Goal: Information Seeking & Learning: Learn about a topic

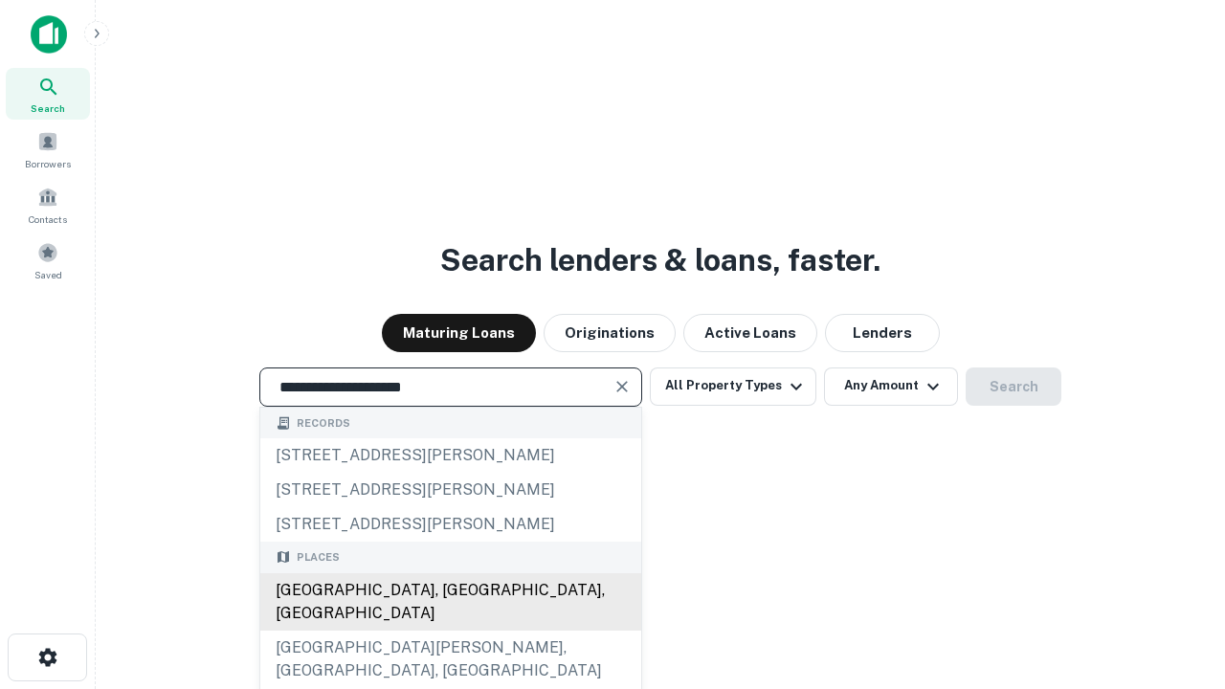
click at [450, 631] on div "[GEOGRAPHIC_DATA], [GEOGRAPHIC_DATA], [GEOGRAPHIC_DATA]" at bounding box center [450, 601] width 381 height 57
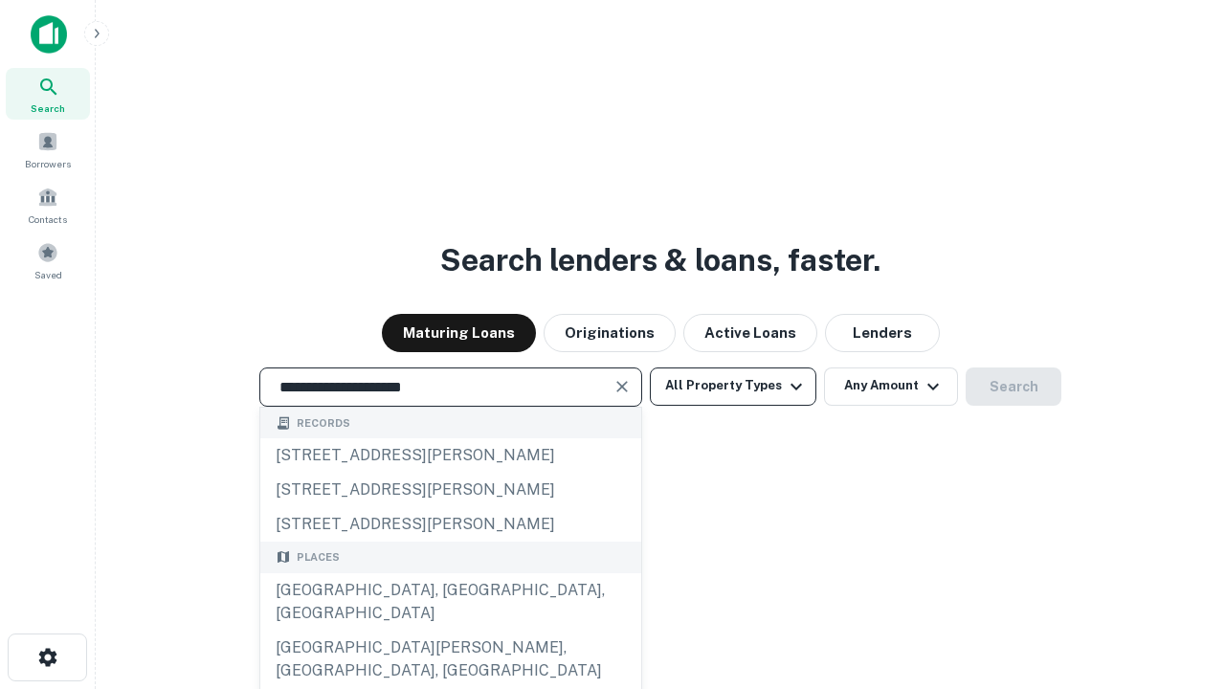
click at [733, 386] on button "All Property Types" at bounding box center [733, 387] width 167 height 38
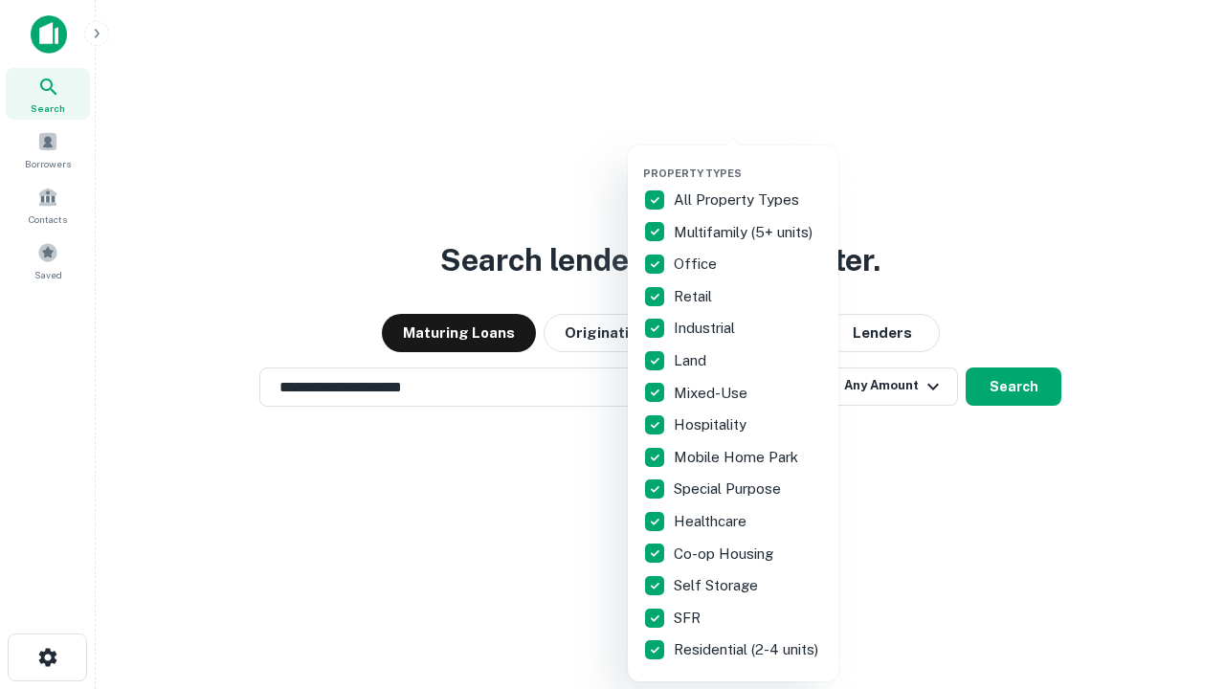
type input "**********"
click at [749, 161] on button "button" at bounding box center [748, 161] width 211 height 1
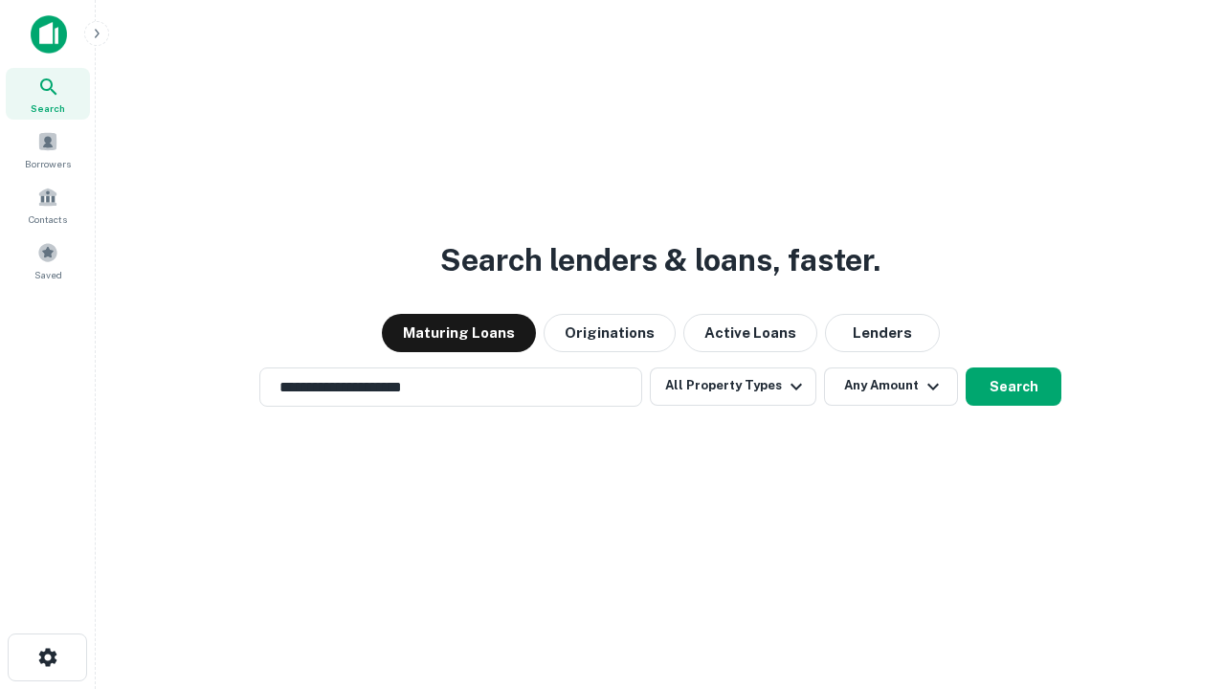
scroll to position [30, 0]
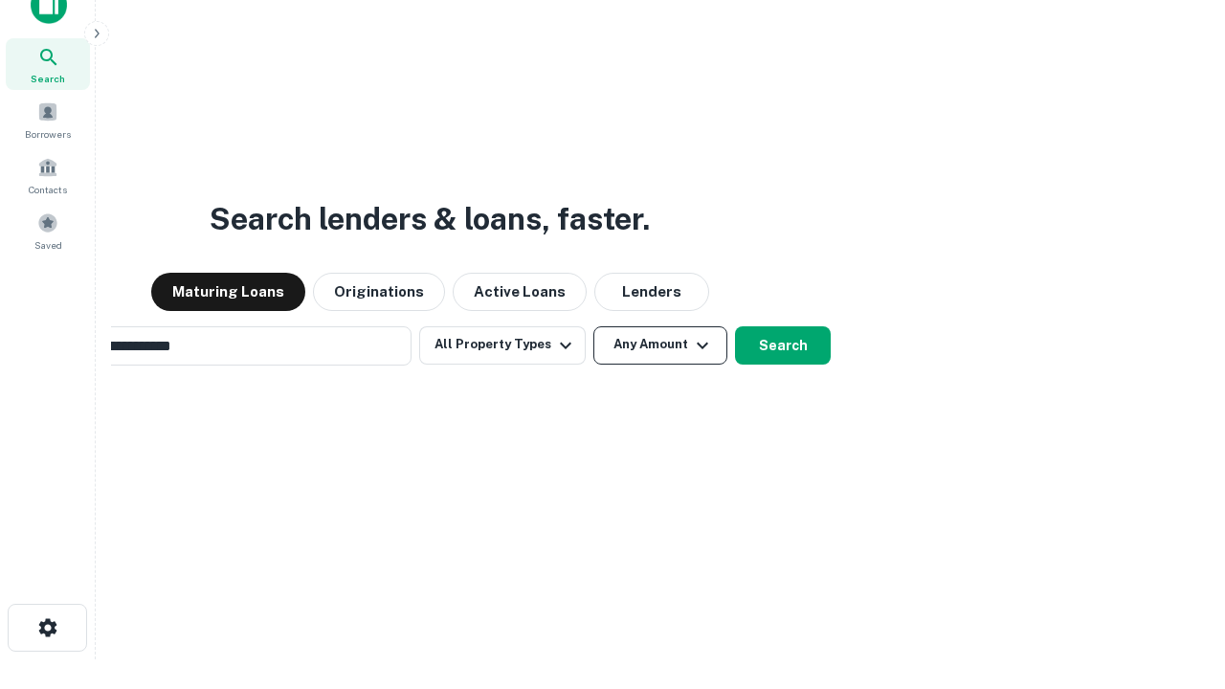
click at [593, 326] on button "Any Amount" at bounding box center [660, 345] width 134 height 38
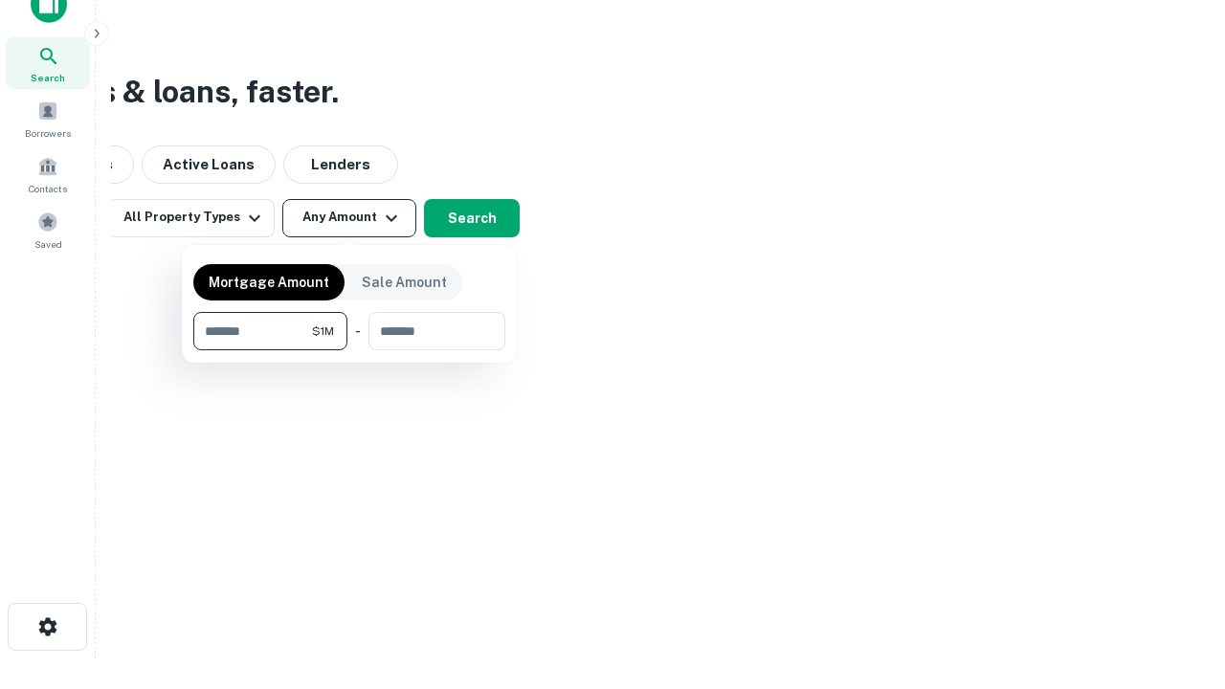
type input "*******"
click at [349, 350] on button "button" at bounding box center [349, 350] width 312 height 1
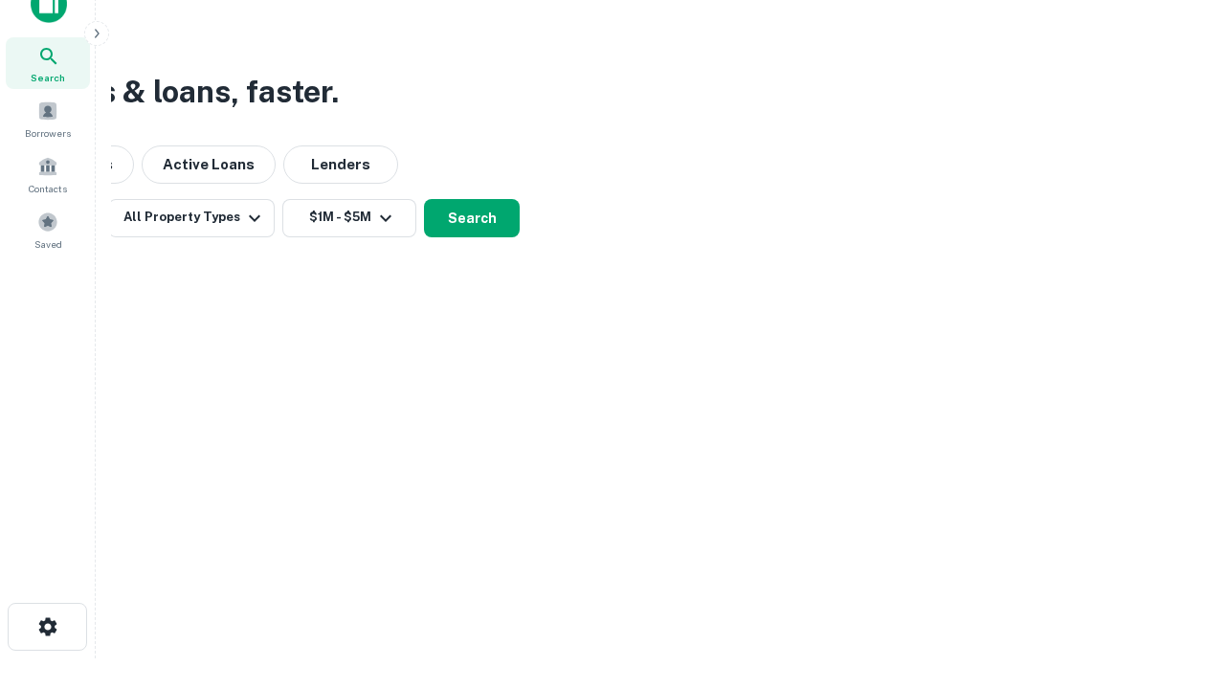
scroll to position [11, 353]
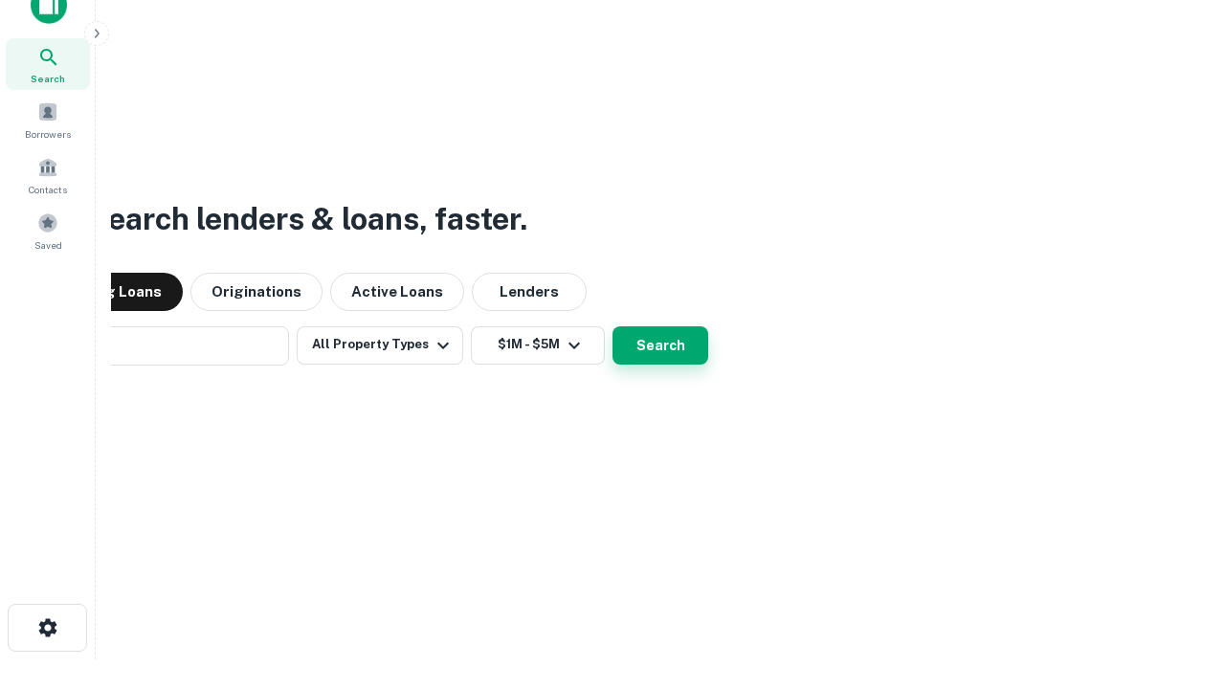
click at [613, 326] on button "Search" at bounding box center [661, 345] width 96 height 38
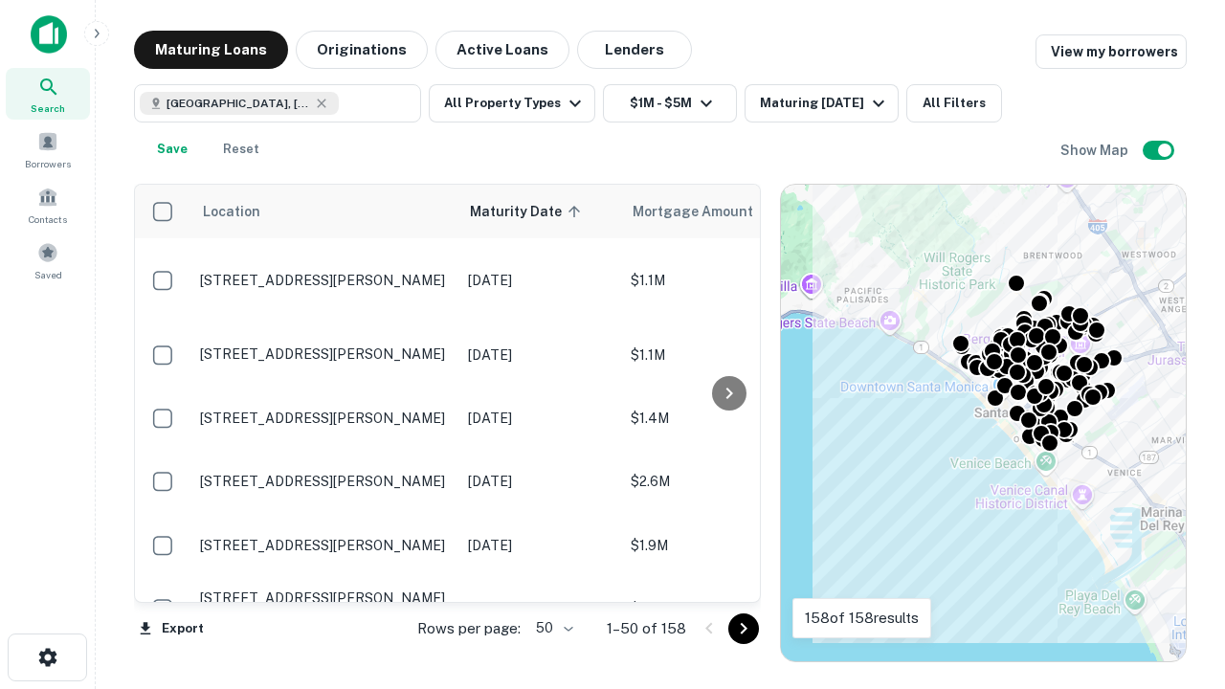
click at [551, 628] on body "Search Borrowers Contacts Saved Maturing Loans Originations Active Loans Lender…" at bounding box center [612, 344] width 1225 height 689
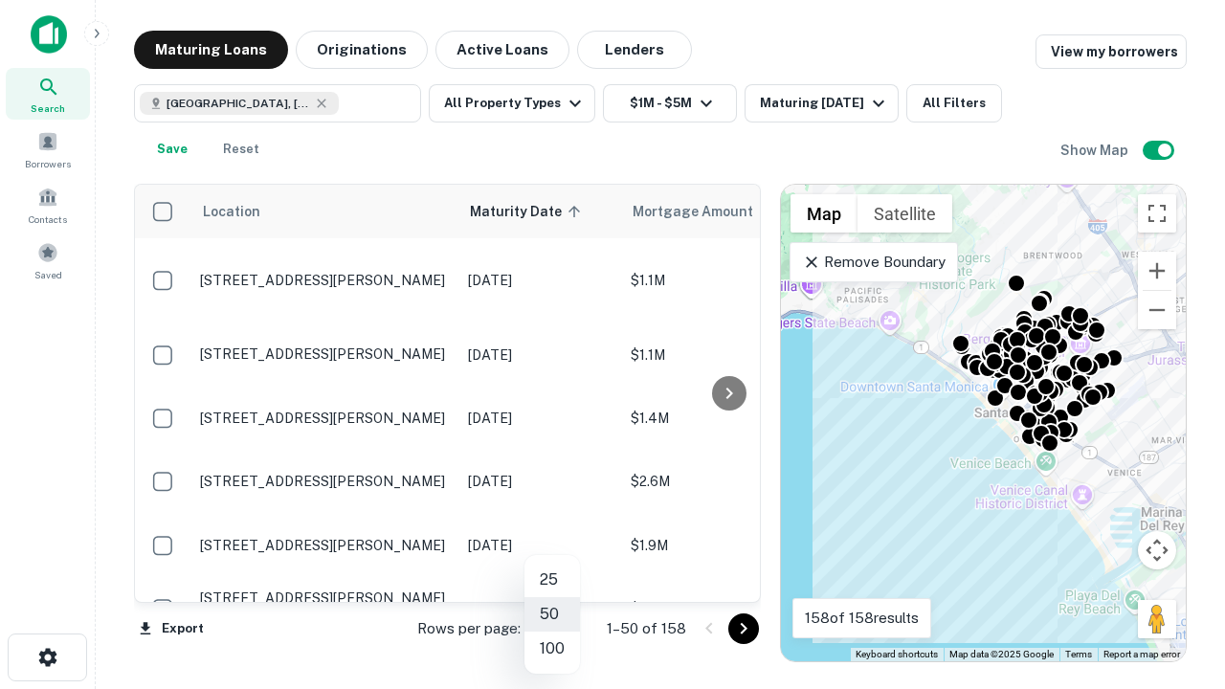
click at [552, 580] on li "25" at bounding box center [553, 580] width 56 height 34
